Goal: Information Seeking & Learning: Learn about a topic

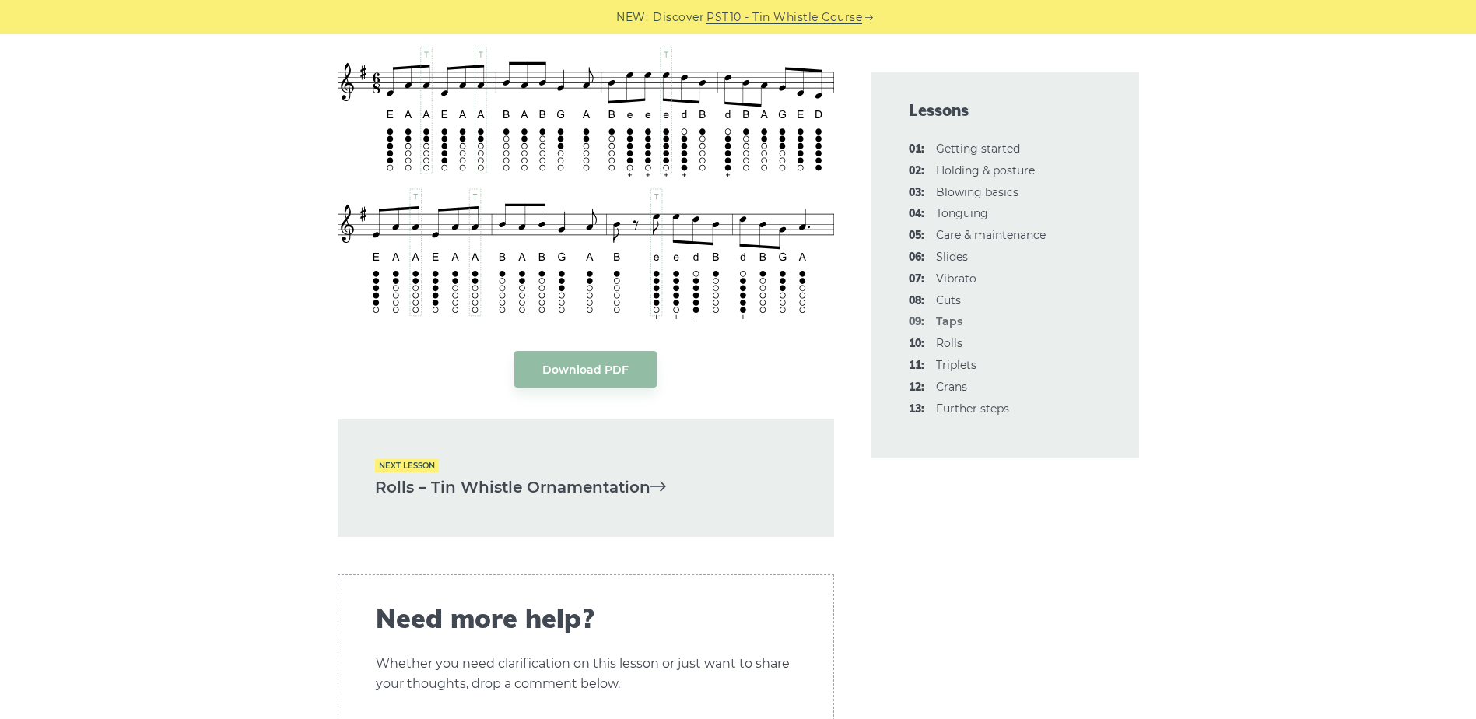
scroll to position [3811, 0]
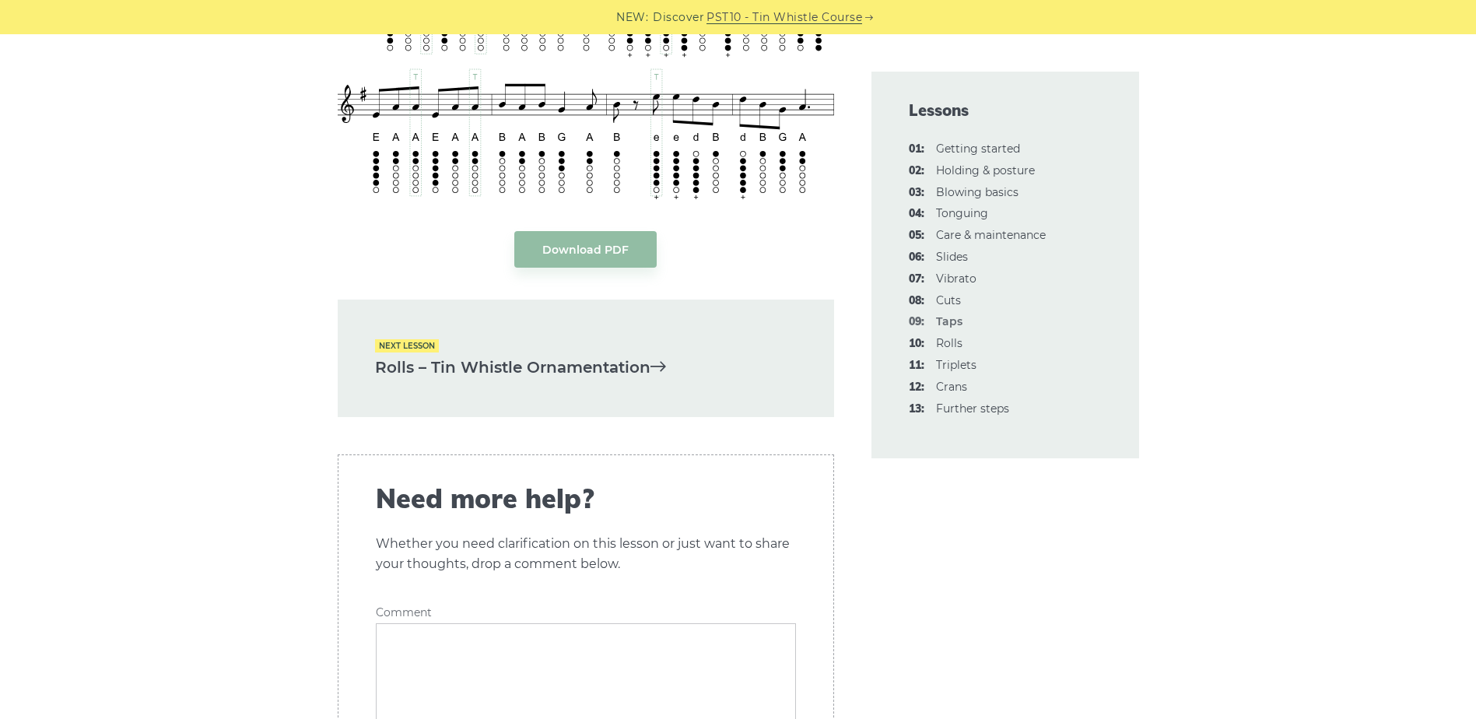
click at [631, 363] on link "Rolls – Tin Whistle Ornamentation" at bounding box center [586, 368] width 422 height 26
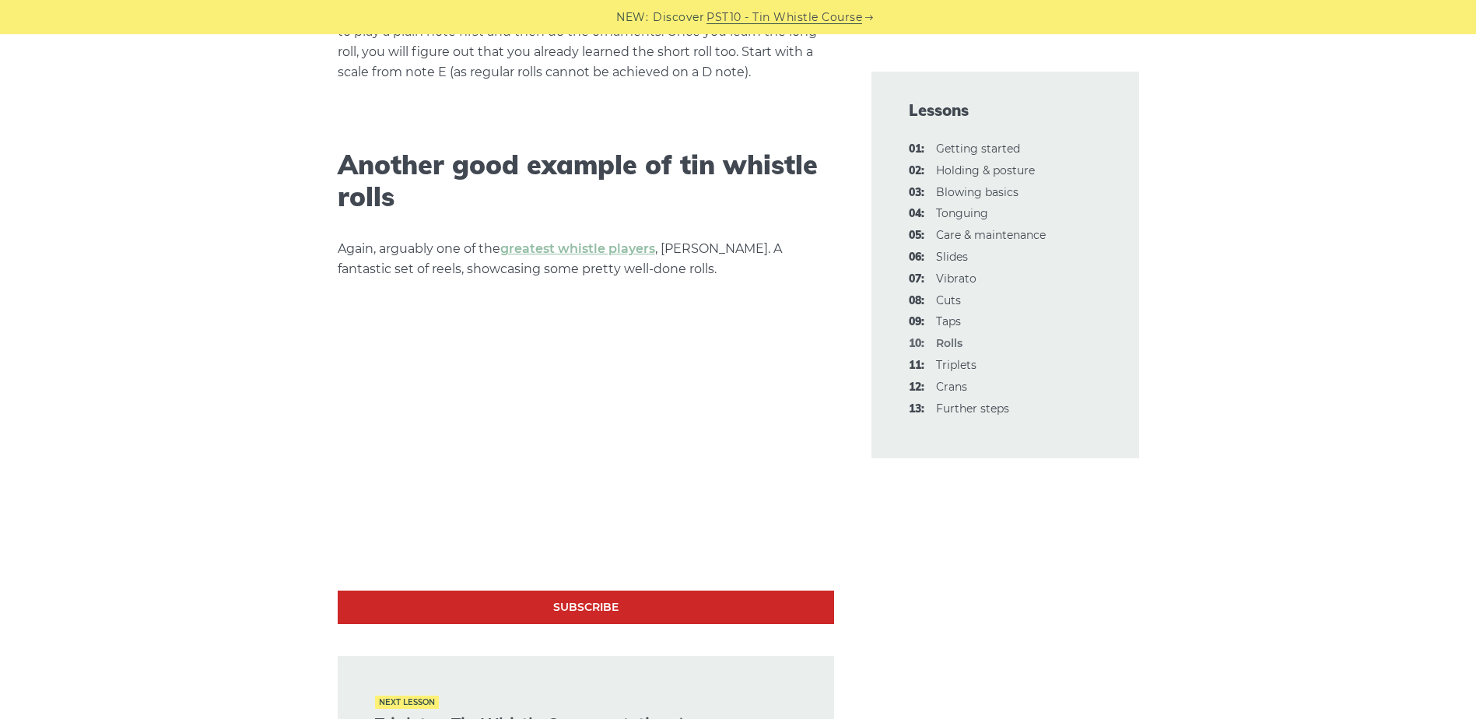
scroll to position [4045, 0]
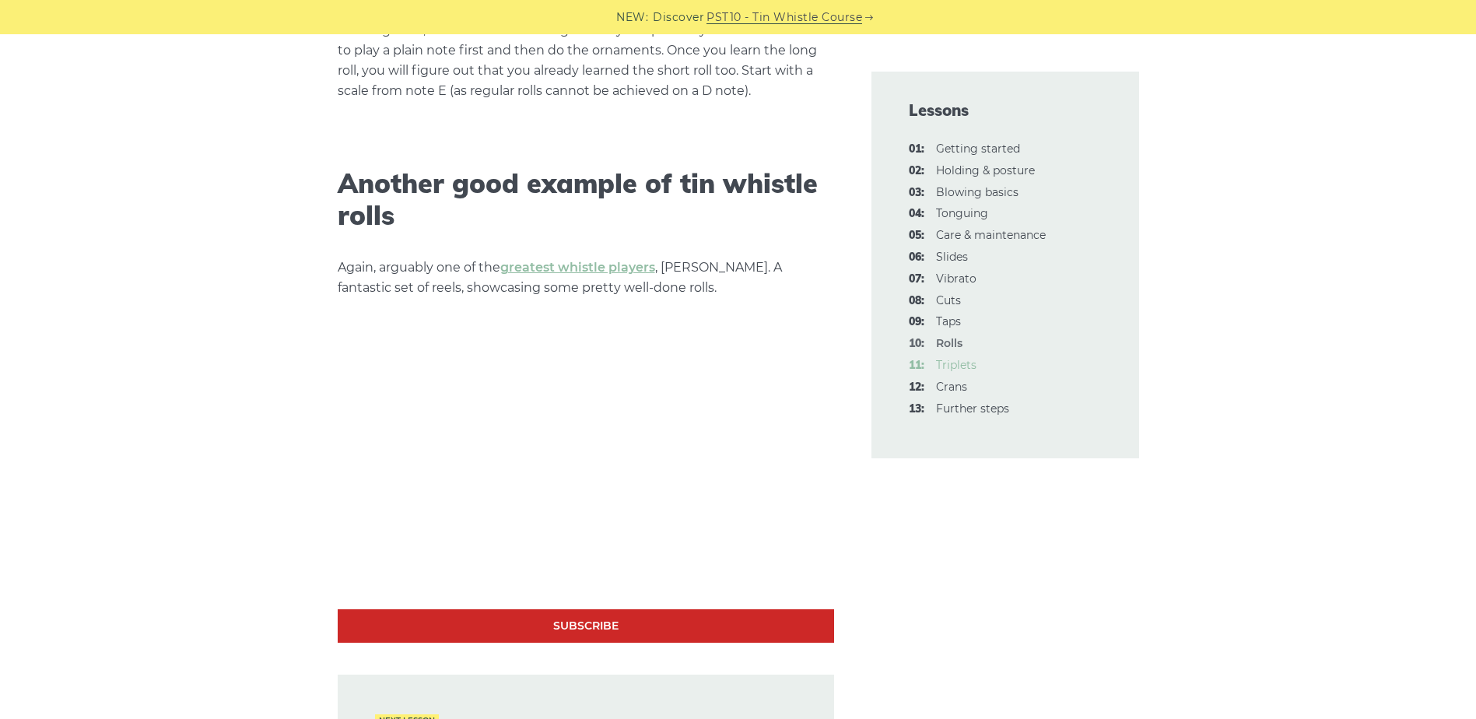
click at [945, 366] on link "11: Triplets" at bounding box center [956, 365] width 40 height 14
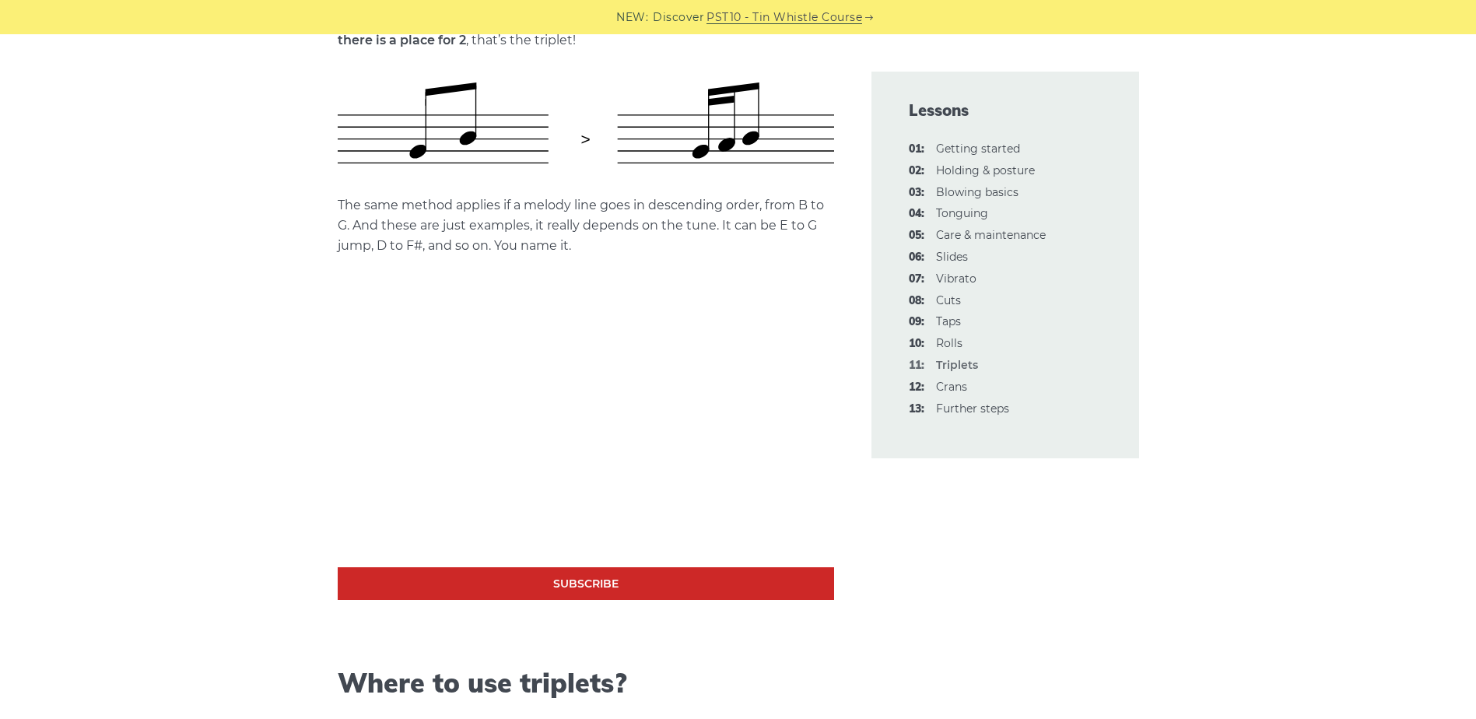
scroll to position [778, 0]
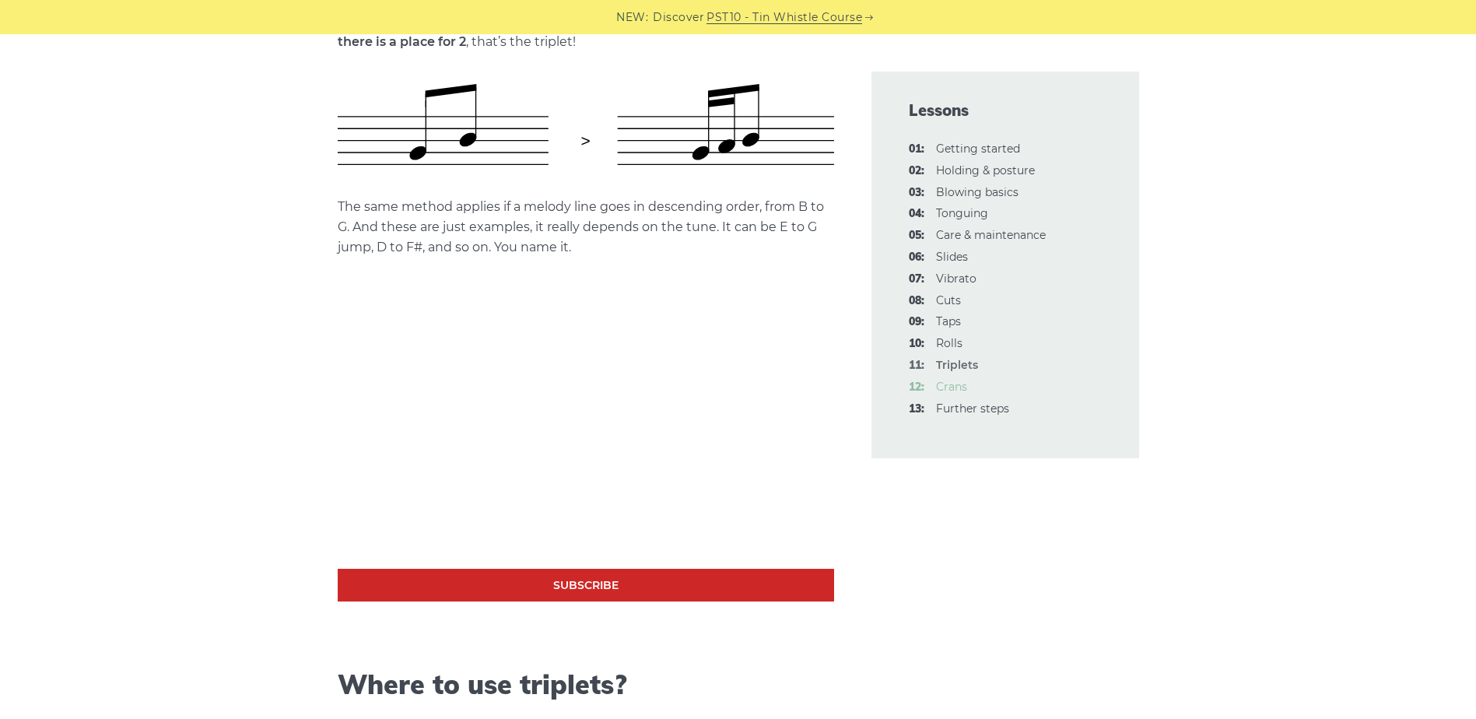
click at [944, 388] on link "12: Crans" at bounding box center [951, 387] width 31 height 14
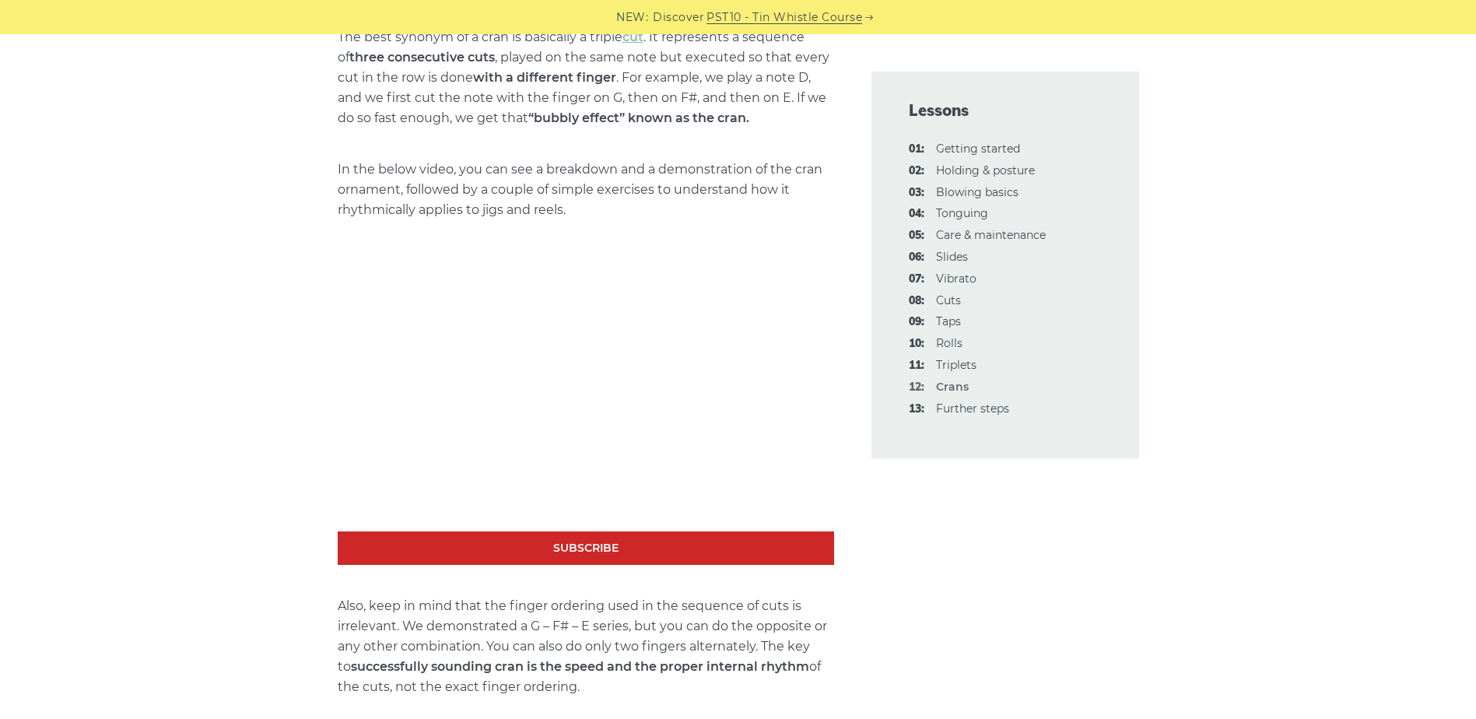
scroll to position [622, 0]
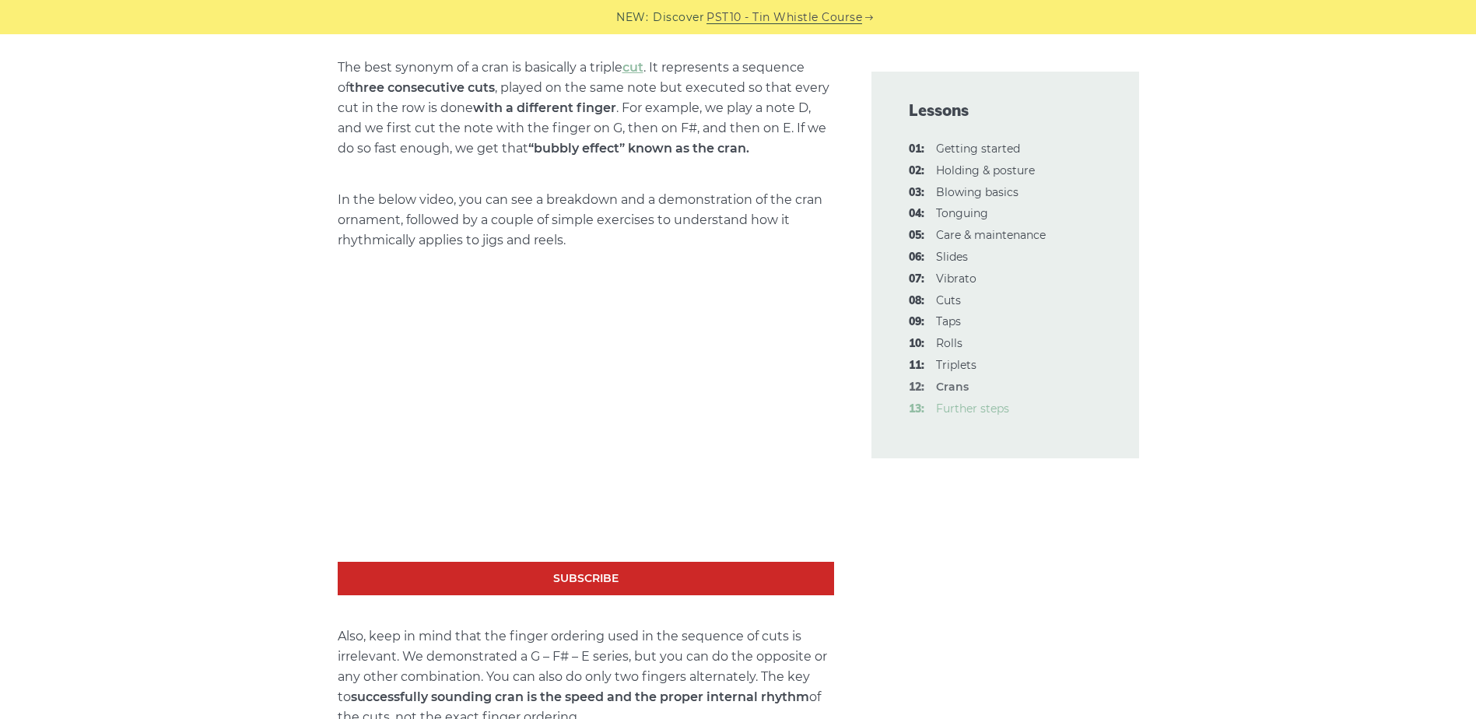
click at [962, 412] on link "13: Further steps" at bounding box center [972, 408] width 73 height 14
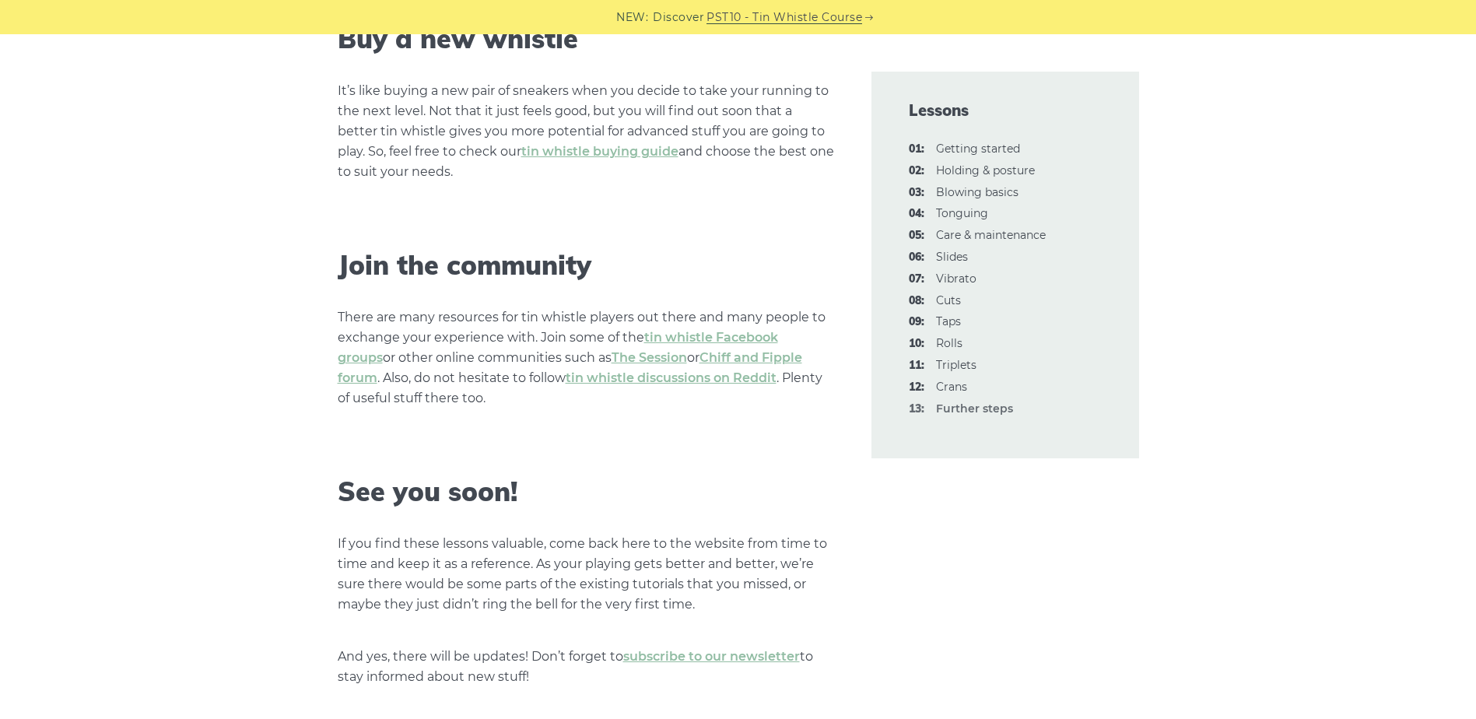
scroll to position [2256, 0]
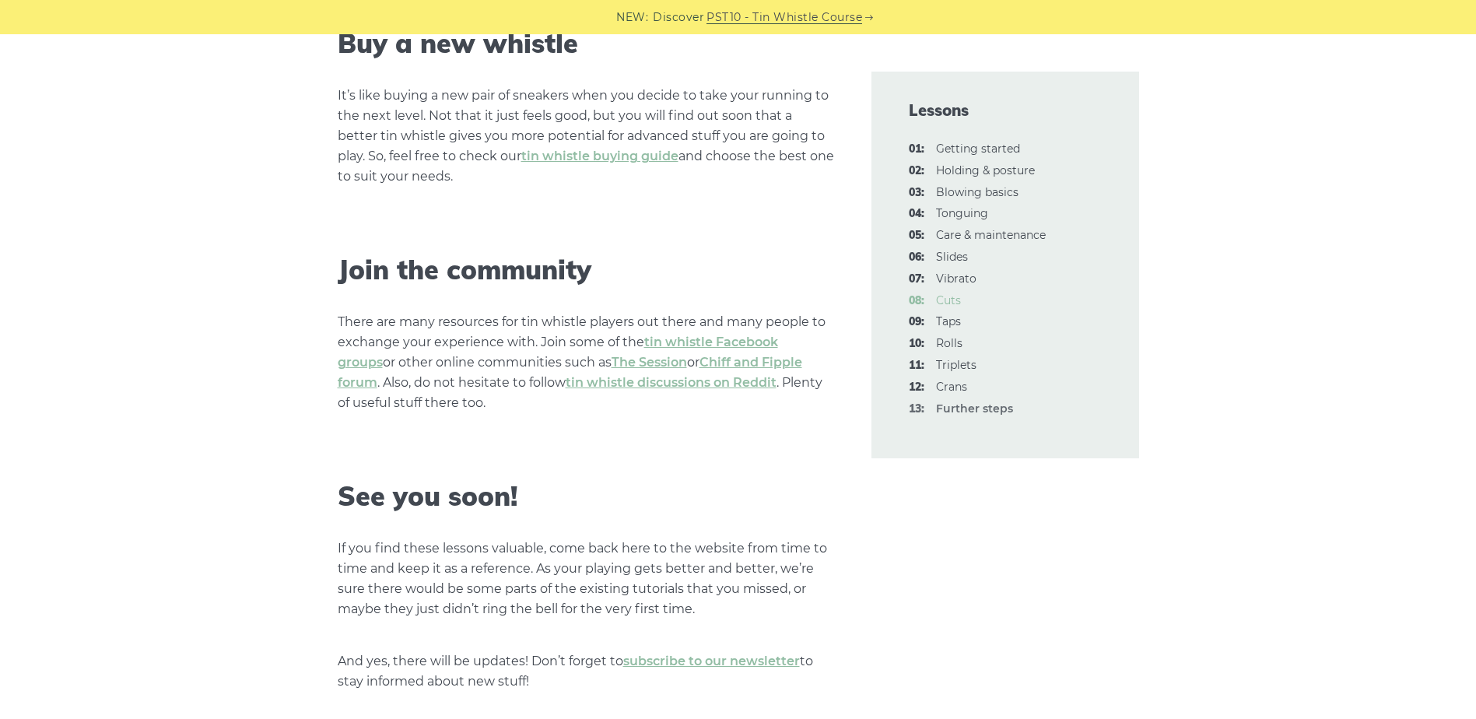
click at [944, 302] on link "08: Cuts" at bounding box center [948, 300] width 25 height 14
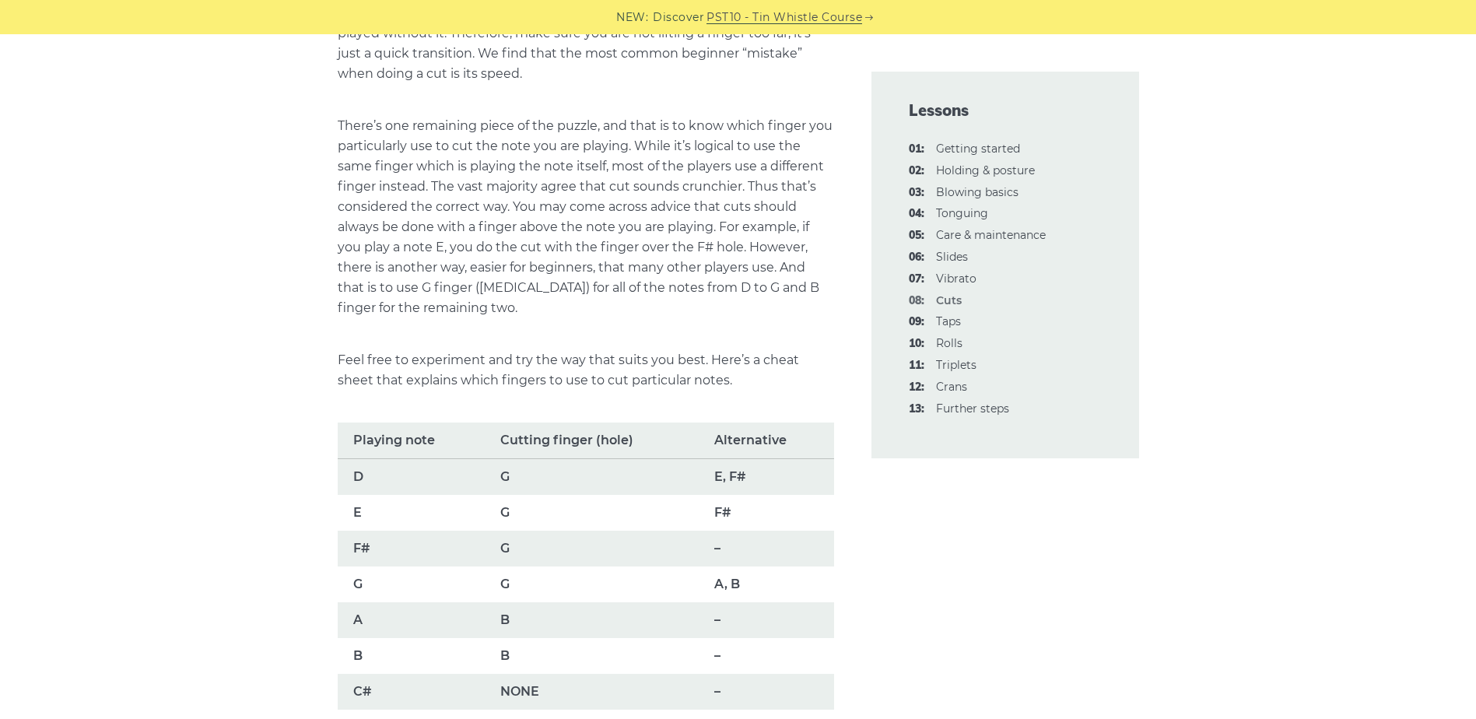
scroll to position [778, 0]
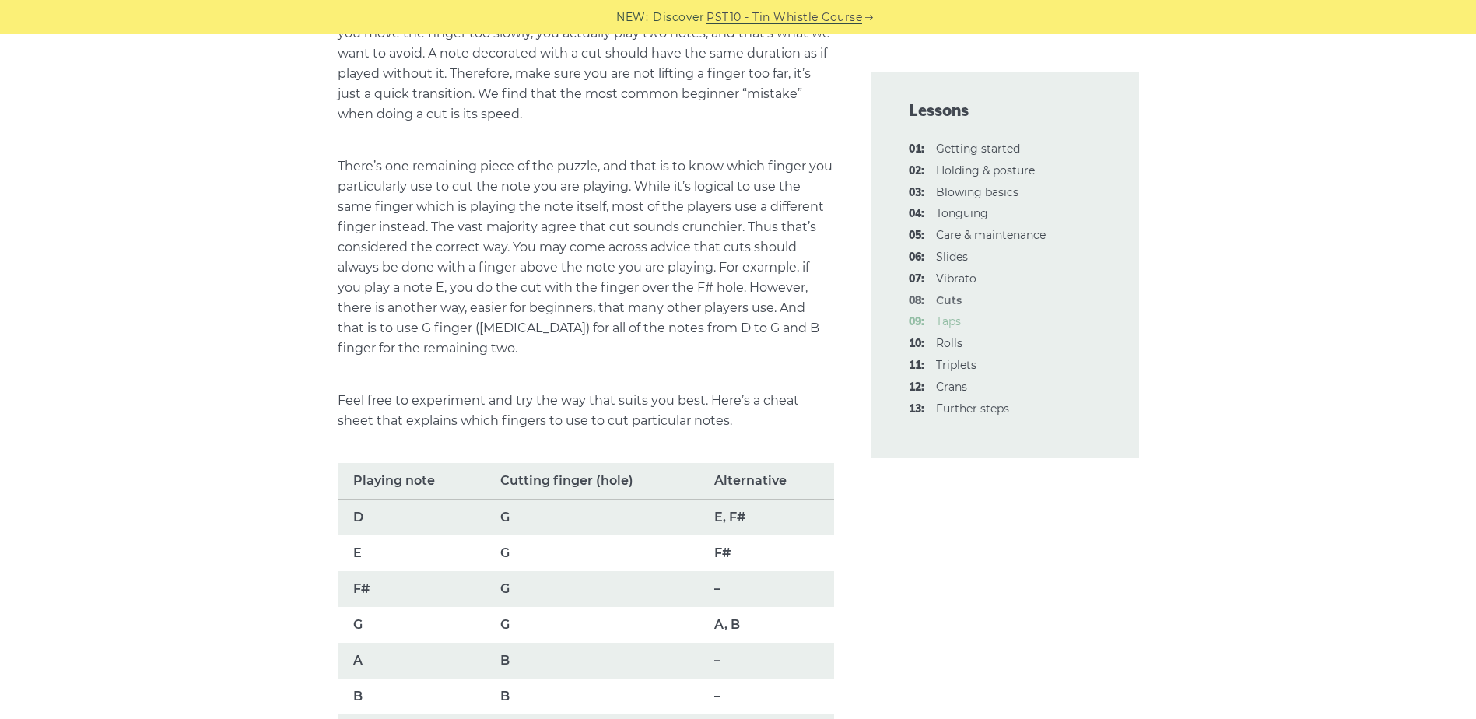
click at [951, 324] on link "09: Taps" at bounding box center [948, 321] width 25 height 14
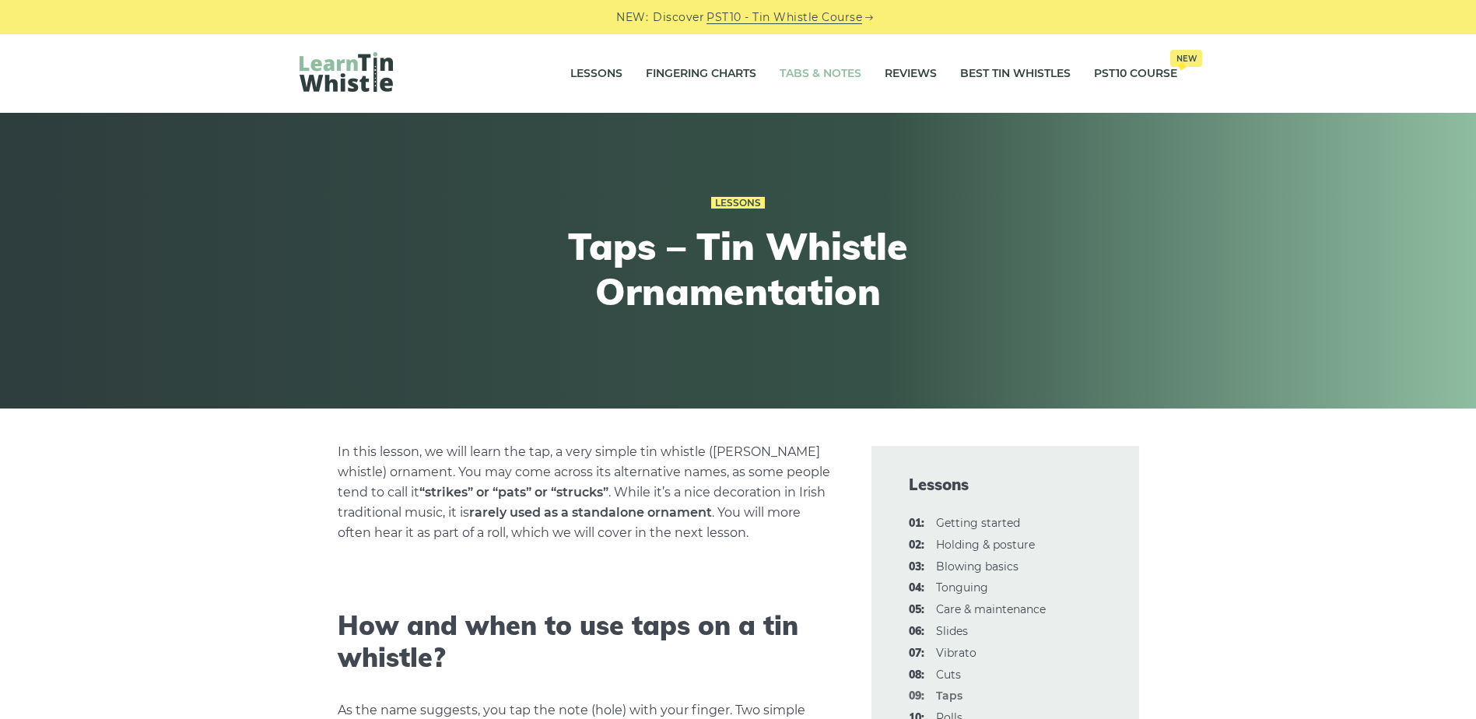
click at [842, 79] on link "Tabs & Notes" at bounding box center [820, 73] width 82 height 39
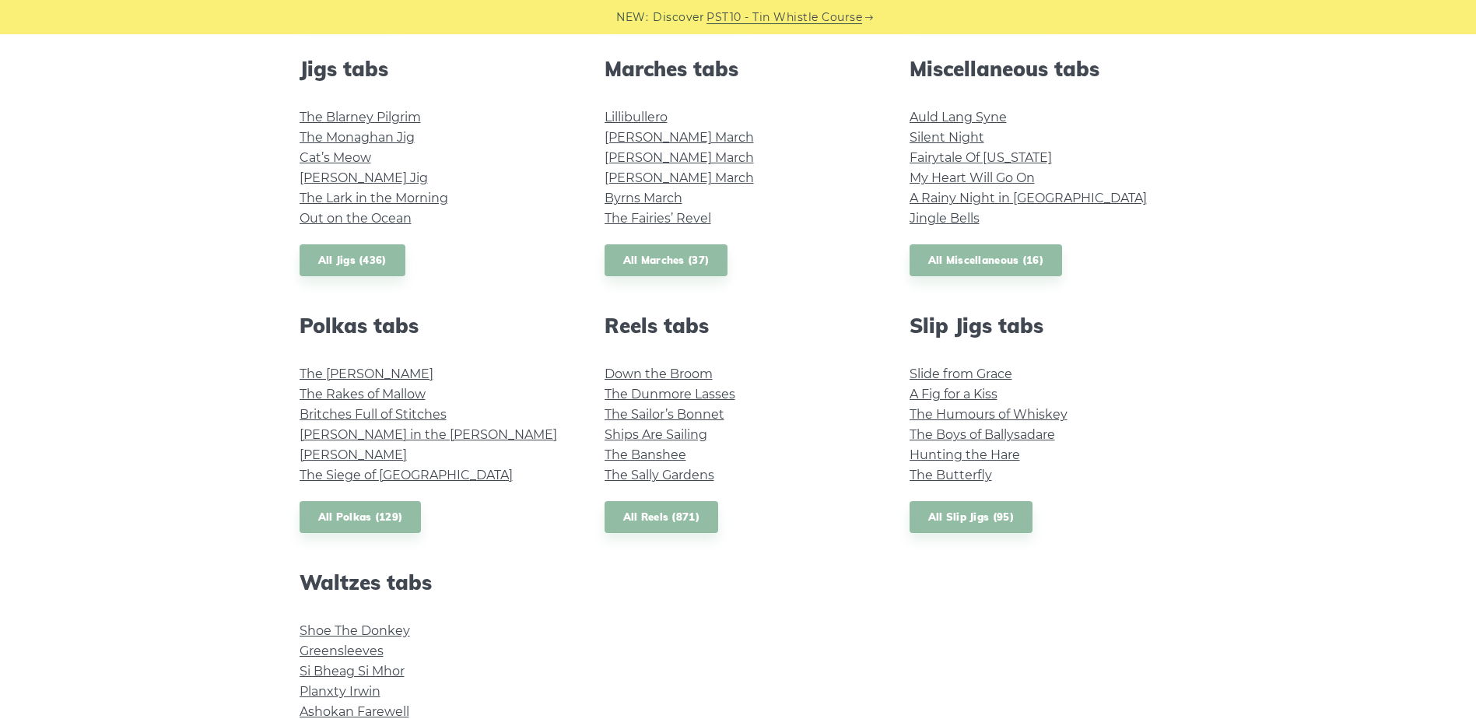
scroll to position [856, 0]
